Goal: Transaction & Acquisition: Download file/media

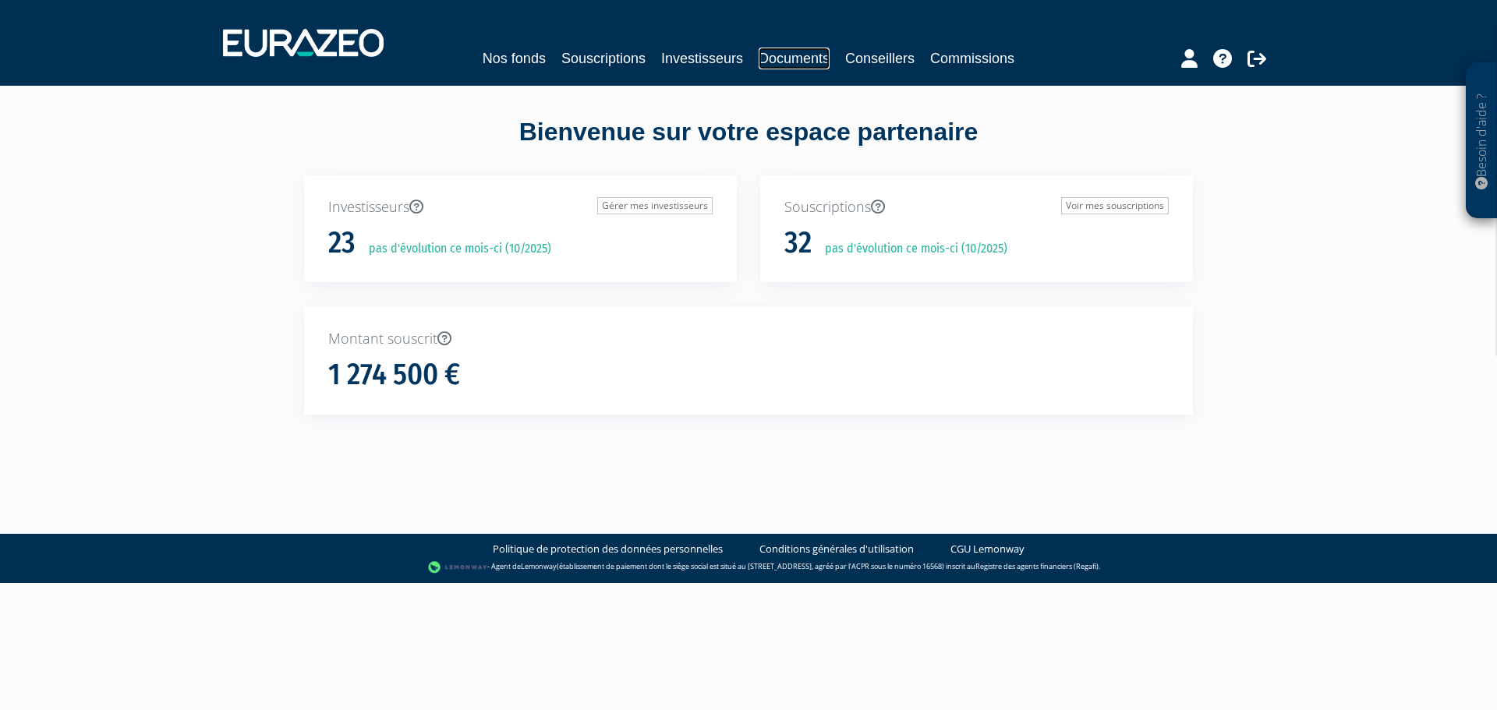
click at [799, 48] on link "Documents" at bounding box center [794, 59] width 71 height 22
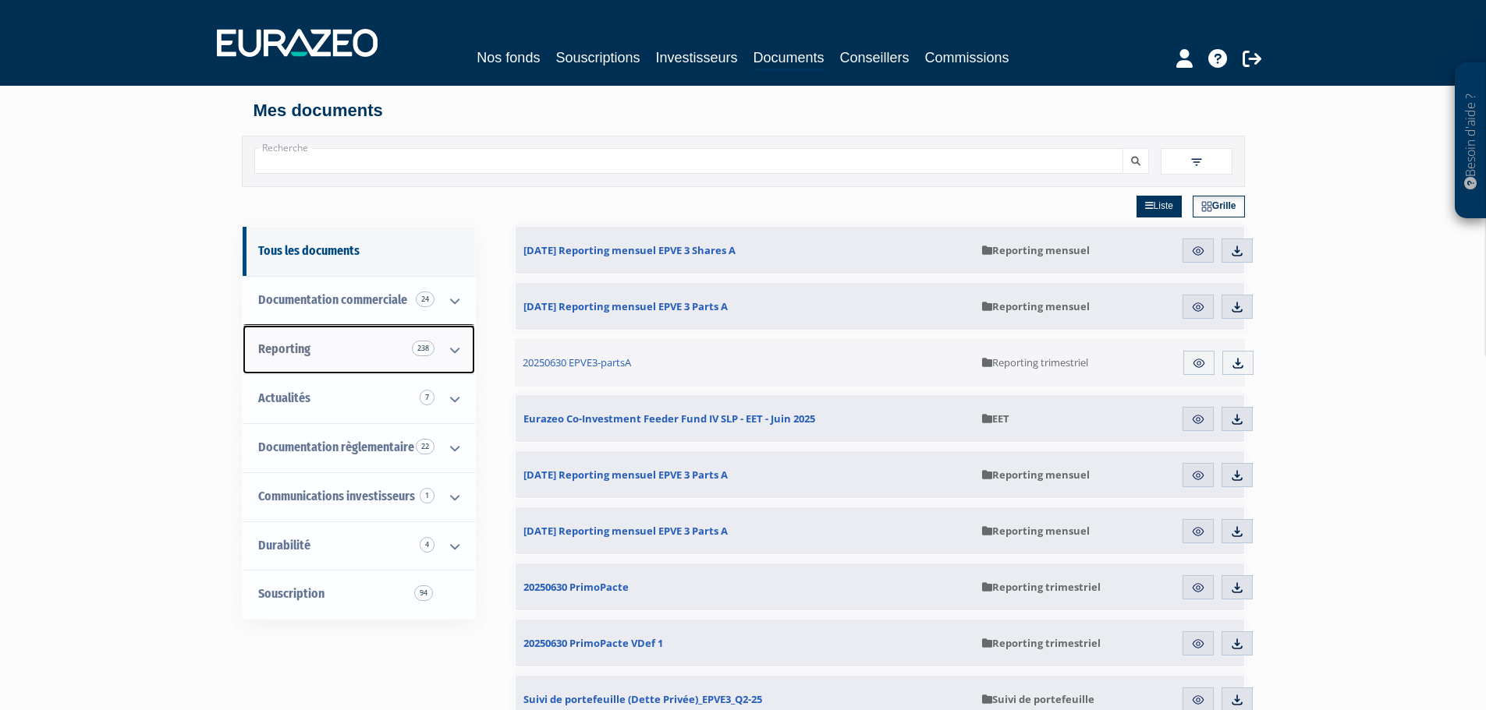
click at [295, 353] on span "Reporting 238" at bounding box center [284, 349] width 52 height 15
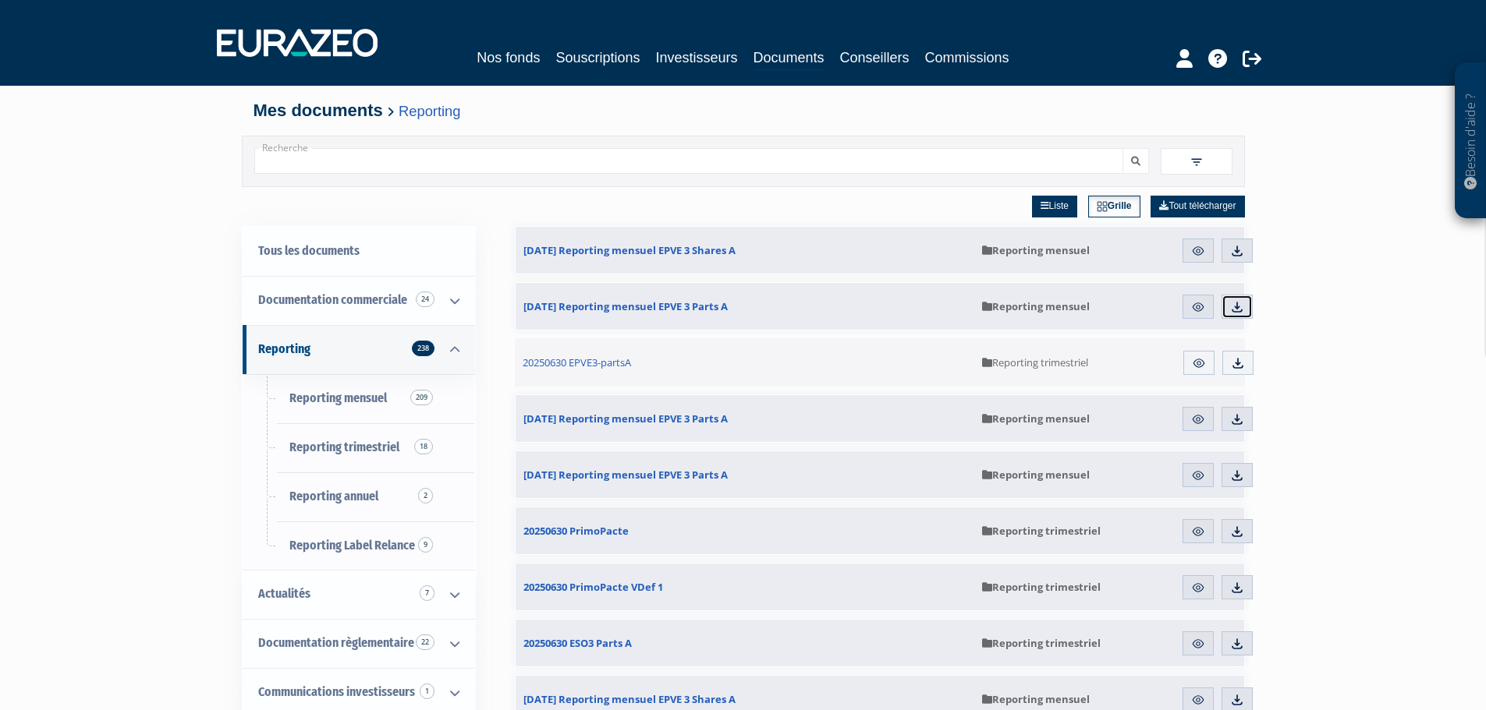
click at [1233, 309] on img at bounding box center [1237, 307] width 14 height 14
